Goal: Task Accomplishment & Management: Manage account settings

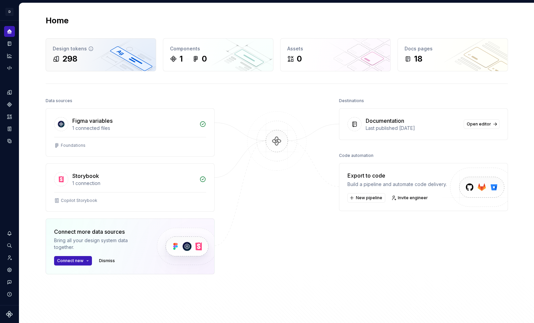
click at [75, 52] on div "Design tokens 298" at bounding box center [101, 55] width 110 height 32
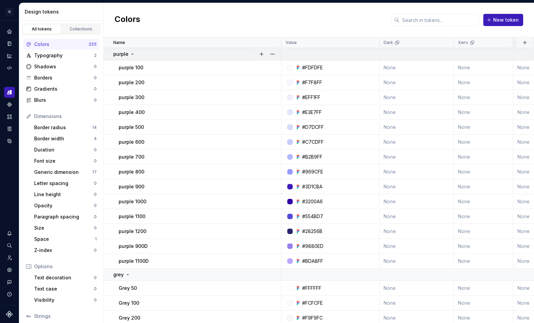
click at [130, 53] on icon at bounding box center [132, 53] width 5 height 5
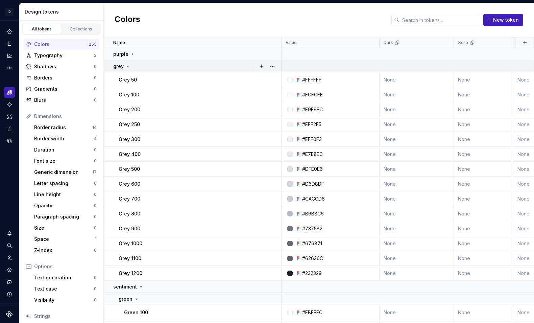
click at [127, 66] on icon at bounding box center [128, 66] width 2 height 1
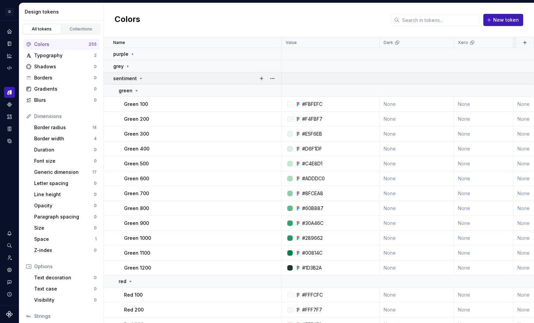
click at [139, 79] on icon at bounding box center [140, 78] width 5 height 5
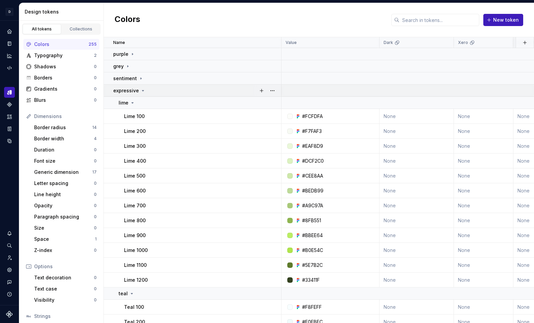
click at [140, 93] on icon at bounding box center [142, 90] width 5 height 5
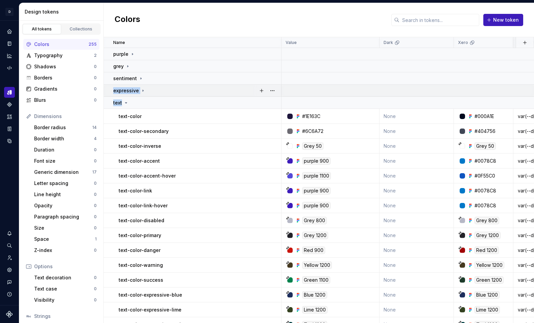
drag, startPoint x: 126, startPoint y: 102, endPoint x: 138, endPoint y: 85, distance: 21.1
click at [123, 103] on icon at bounding box center [125, 102] width 5 height 5
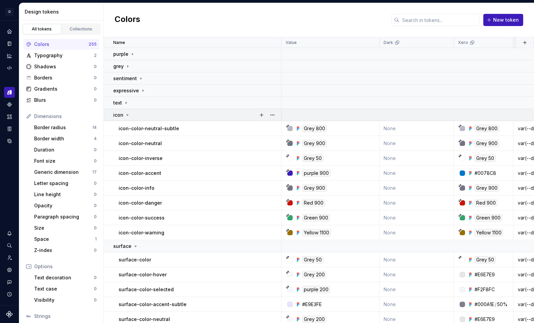
click at [127, 115] on icon at bounding box center [127, 114] width 5 height 5
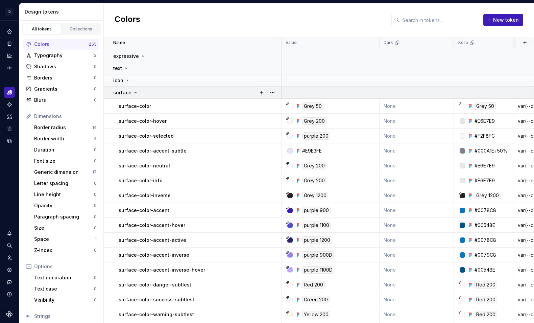
scroll to position [31, 0]
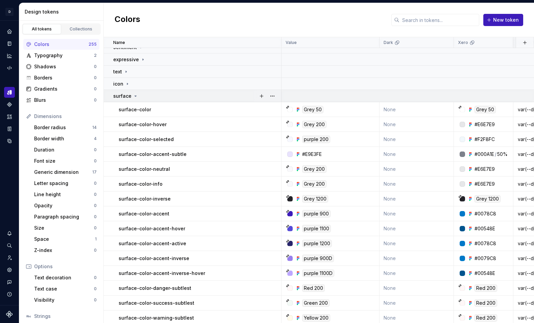
click at [133, 96] on icon at bounding box center [135, 95] width 5 height 5
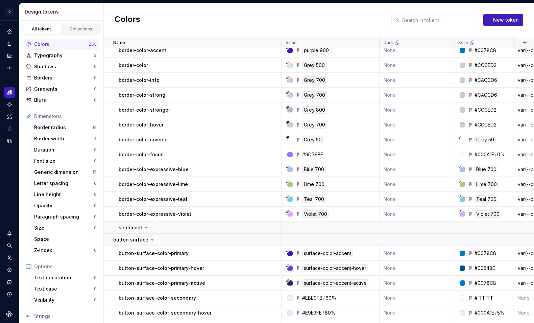
scroll to position [193, 0]
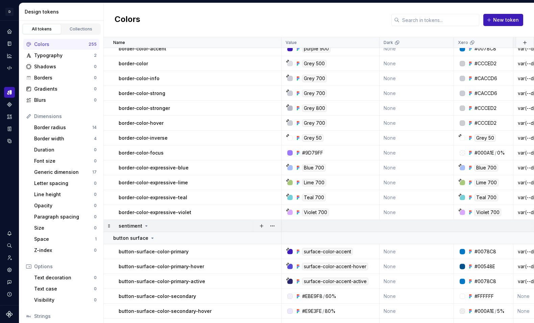
click at [146, 225] on icon at bounding box center [147, 225] width 2 height 1
click at [146, 225] on icon at bounding box center [146, 226] width 1 height 2
click at [271, 226] on button "button" at bounding box center [272, 225] width 9 height 9
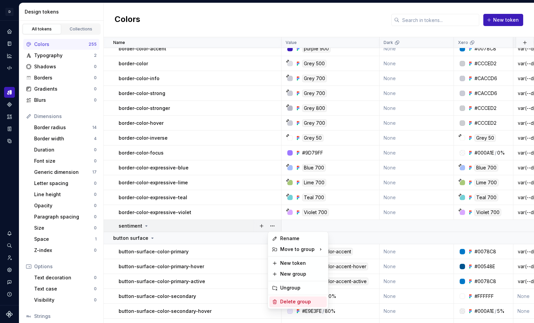
click at [289, 301] on div "Delete group" at bounding box center [302, 301] width 44 height 7
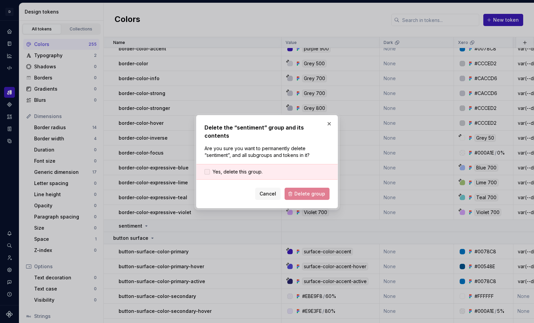
click at [209, 169] on div at bounding box center [206, 171] width 5 height 5
click at [320, 190] on span "Delete group" at bounding box center [309, 193] width 31 height 7
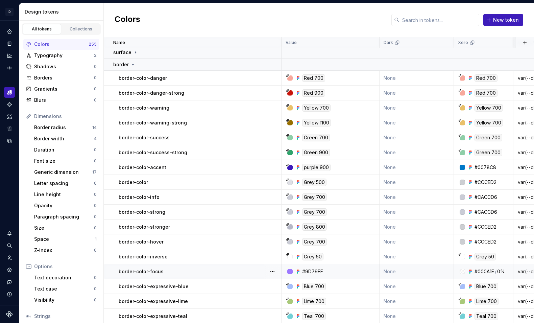
scroll to position [0, 0]
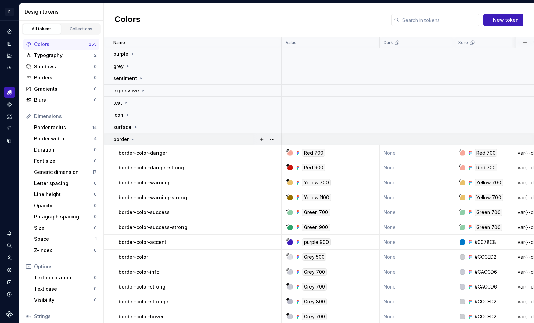
click at [129, 138] on div "border" at bounding box center [124, 139] width 22 height 7
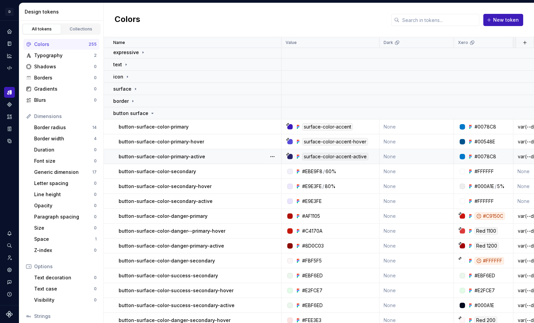
scroll to position [21, 0]
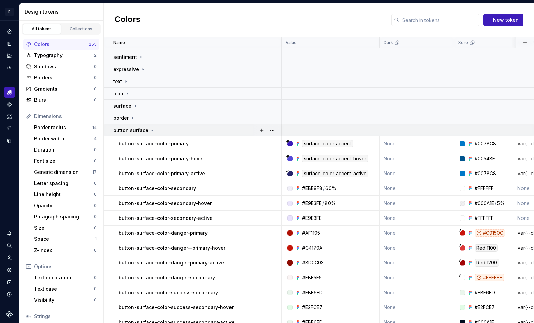
click at [152, 130] on icon at bounding box center [153, 130] width 2 height 1
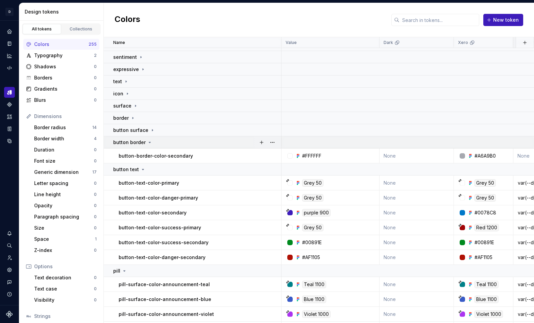
click at [149, 142] on icon at bounding box center [150, 142] width 2 height 1
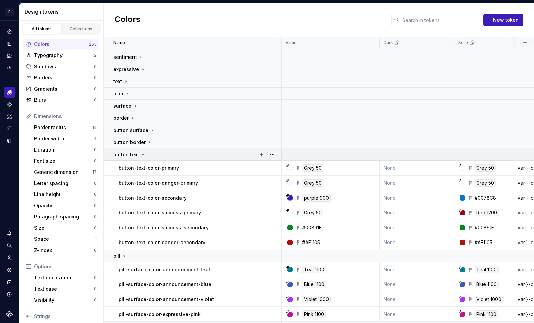
click at [142, 154] on icon at bounding box center [143, 154] width 2 height 1
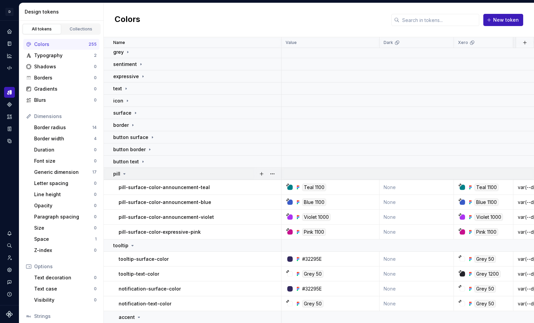
click at [122, 175] on icon at bounding box center [124, 173] width 5 height 5
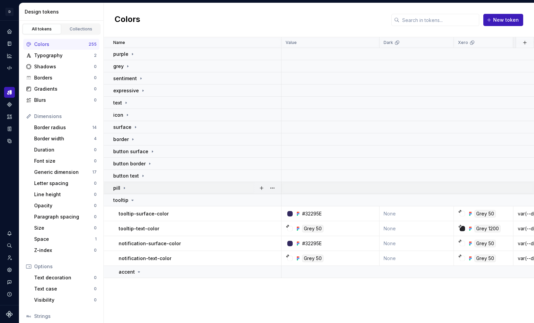
scroll to position [0, 0]
click at [124, 189] on icon at bounding box center [124, 187] width 5 height 5
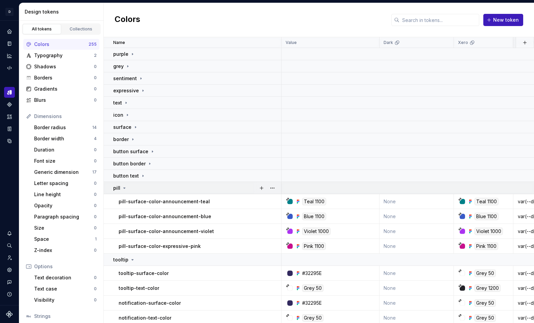
click at [124, 188] on icon at bounding box center [125, 188] width 2 height 1
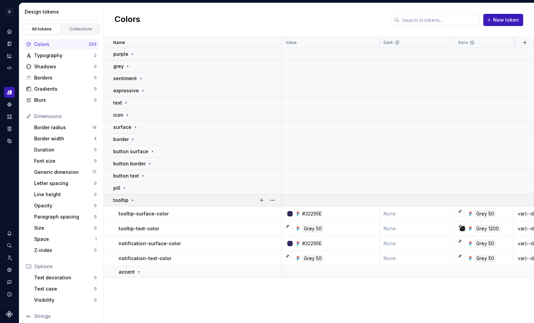
click at [131, 202] on icon at bounding box center [132, 199] width 5 height 5
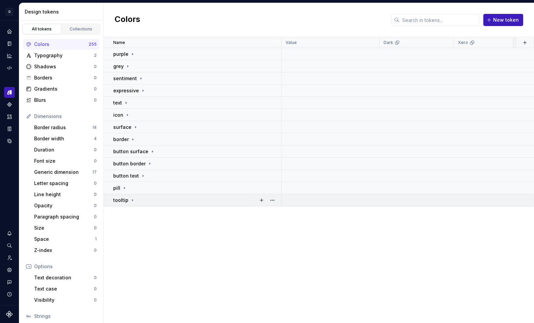
click at [130, 201] on icon at bounding box center [132, 199] width 5 height 5
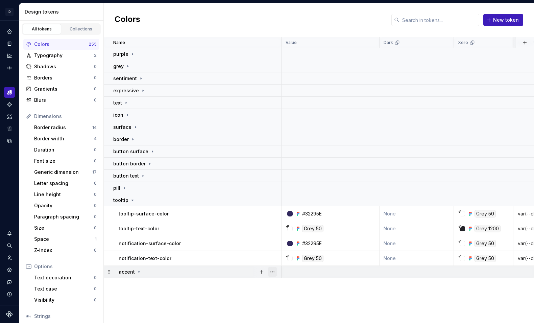
click at [270, 274] on button "button" at bounding box center [272, 271] width 9 height 9
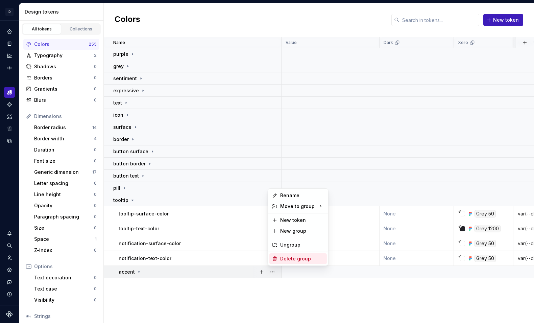
click at [283, 260] on div "Delete group" at bounding box center [302, 258] width 44 height 7
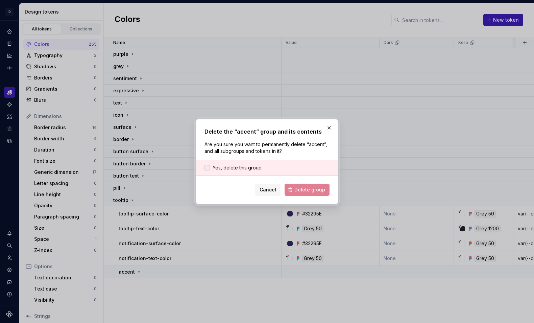
click at [205, 167] on div at bounding box center [206, 167] width 5 height 5
click at [321, 191] on span "Delete group" at bounding box center [309, 189] width 31 height 7
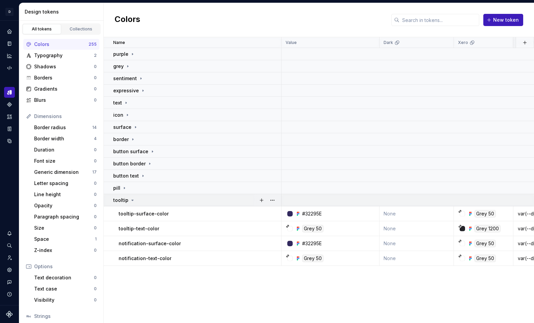
click at [131, 201] on icon at bounding box center [132, 199] width 5 height 5
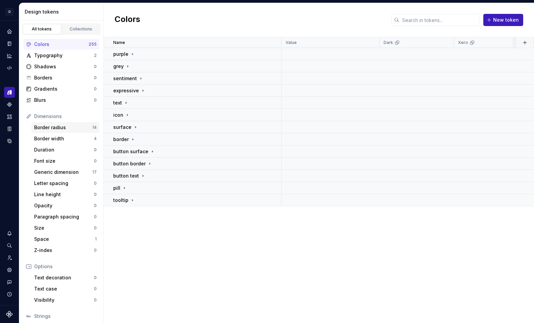
click at [78, 126] on div "Border radius" at bounding box center [63, 127] width 58 height 7
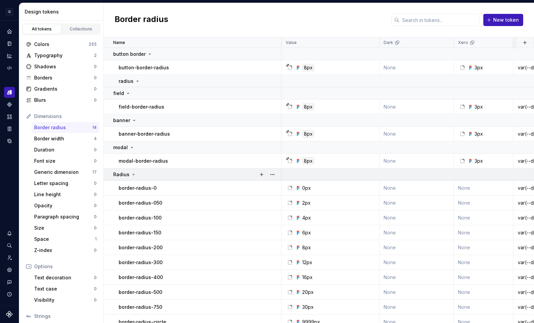
click at [135, 175] on div "Radius" at bounding box center [197, 174] width 168 height 7
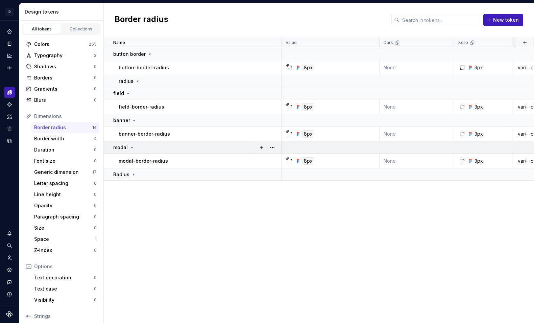
click at [131, 147] on icon at bounding box center [131, 147] width 5 height 5
click at [133, 120] on icon at bounding box center [133, 120] width 5 height 5
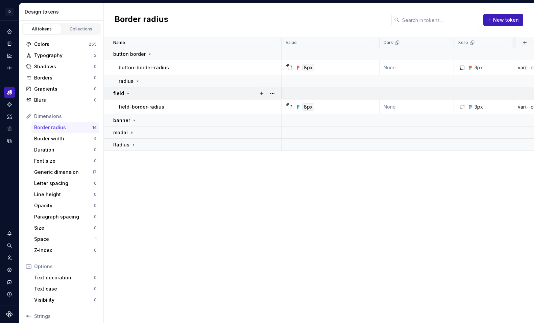
click at [128, 93] on icon at bounding box center [127, 93] width 5 height 5
click at [138, 82] on icon at bounding box center [137, 80] width 5 height 5
click at [137, 80] on icon at bounding box center [137, 81] width 1 height 2
click at [272, 82] on button "button" at bounding box center [272, 80] width 9 height 9
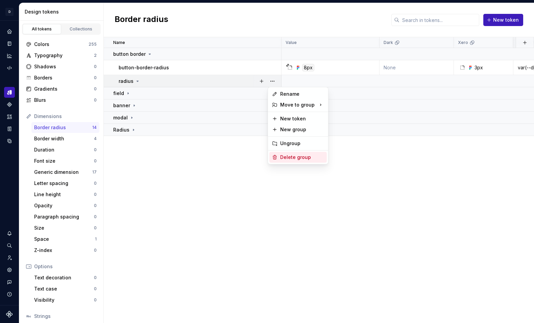
click at [283, 158] on div "Delete group" at bounding box center [302, 157] width 44 height 7
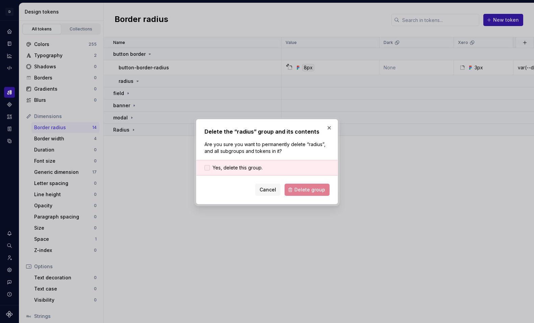
click at [209, 168] on div at bounding box center [206, 167] width 5 height 5
click at [305, 188] on span "Delete group" at bounding box center [309, 189] width 31 height 7
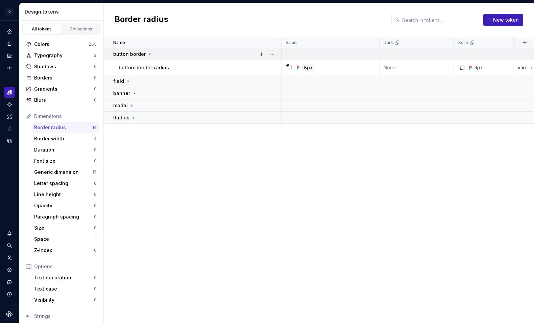
click at [147, 54] on icon at bounding box center [149, 53] width 5 height 5
click at [62, 139] on div "Border width" at bounding box center [64, 138] width 60 height 7
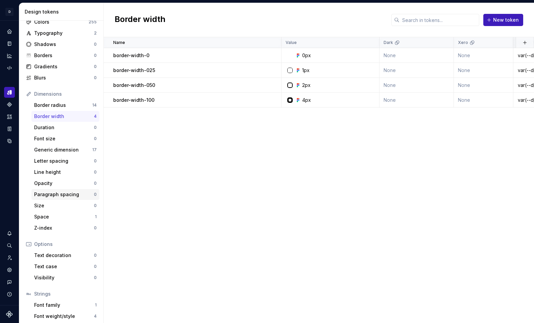
scroll to position [27, 0]
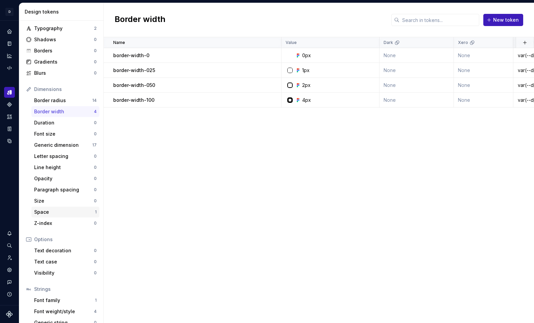
click at [72, 212] on div "Space" at bounding box center [64, 212] width 61 height 7
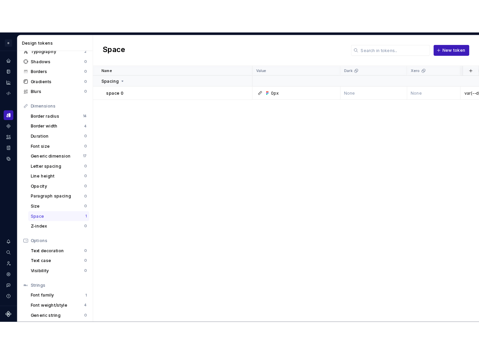
scroll to position [47, 0]
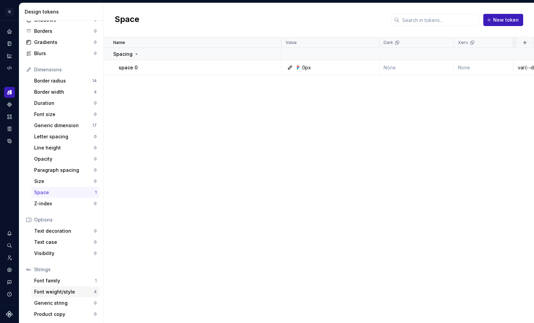
click at [87, 290] on div "Font weight/style" at bounding box center [64, 291] width 60 height 7
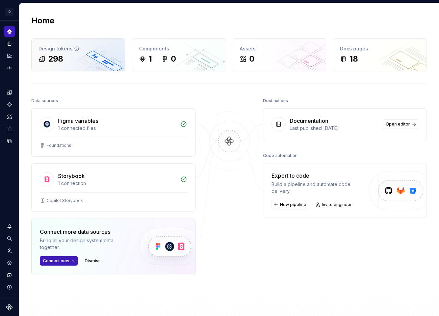
click at [74, 60] on div "298" at bounding box center [79, 58] width 80 height 11
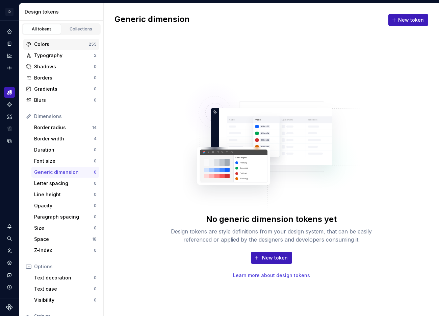
click at [57, 44] on div "Colors" at bounding box center [61, 44] width 54 height 7
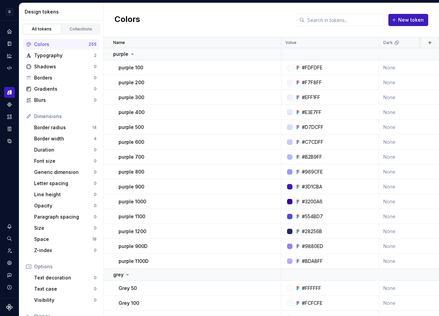
click at [92, 44] on div "255" at bounding box center [93, 44] width 8 height 5
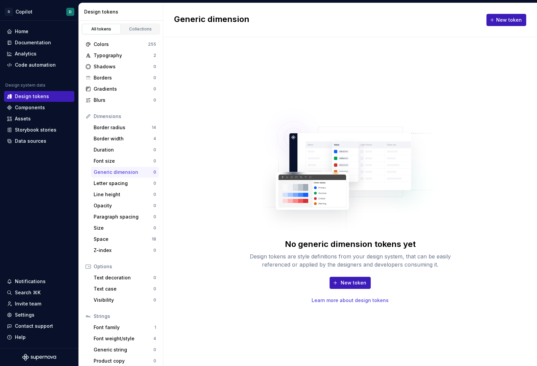
scroll to position [4, 0]
